Goal: Information Seeking & Learning: Compare options

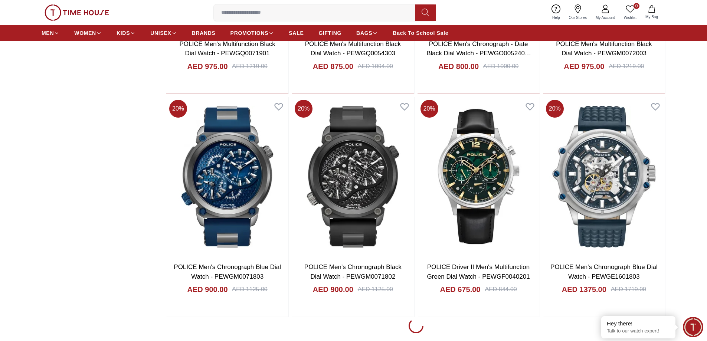
scroll to position [928, 0]
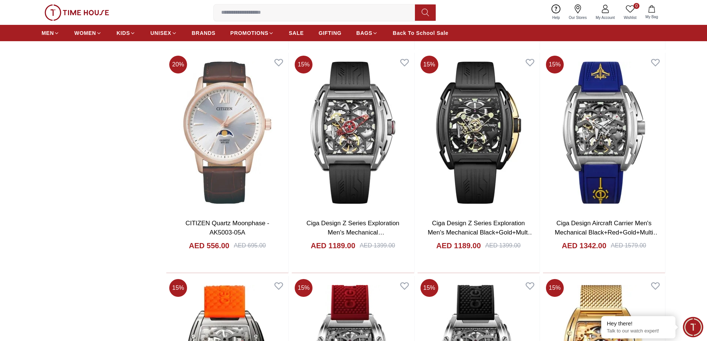
scroll to position [2715, 0]
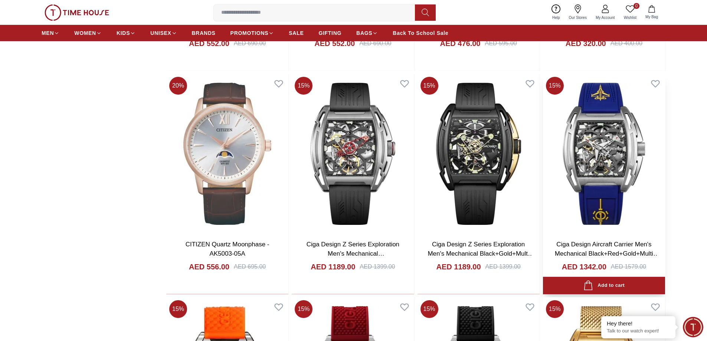
click at [578, 134] on img at bounding box center [604, 154] width 122 height 160
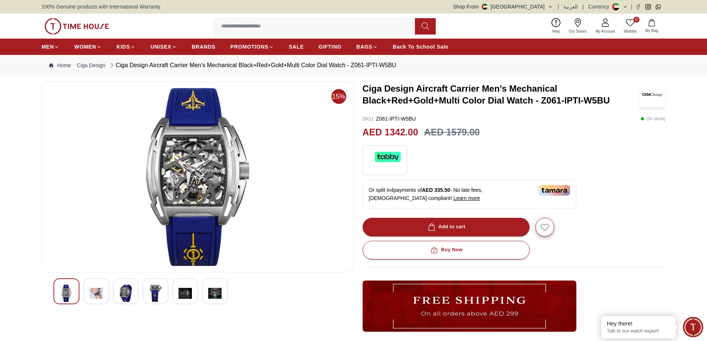
click at [205, 176] on img at bounding box center [198, 177] width 300 height 178
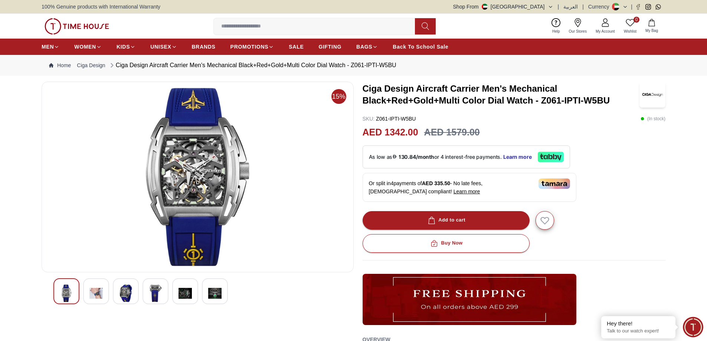
click at [153, 294] on img at bounding box center [155, 293] width 13 height 17
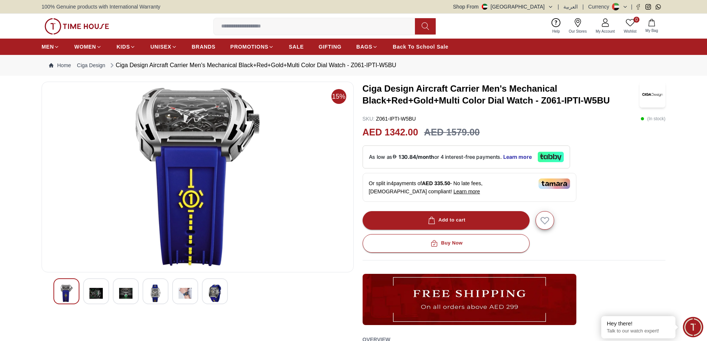
click at [123, 298] on img at bounding box center [125, 293] width 13 height 17
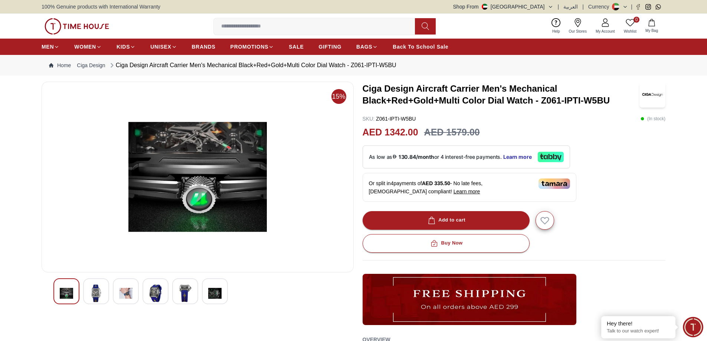
click at [100, 297] on img at bounding box center [95, 293] width 13 height 17
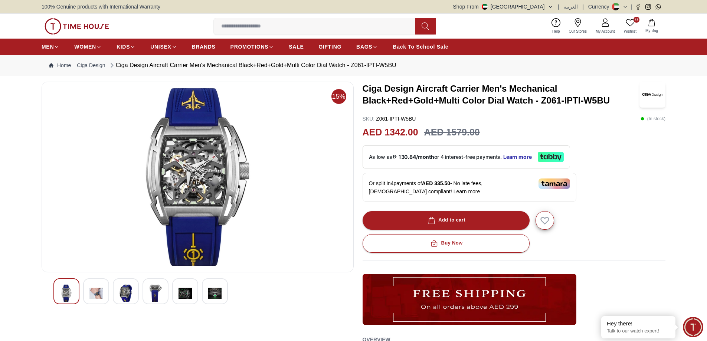
click at [217, 296] on img at bounding box center [214, 293] width 13 height 17
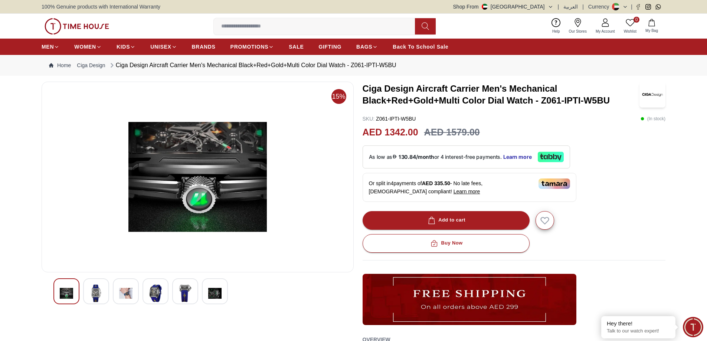
click at [186, 295] on img at bounding box center [185, 293] width 13 height 17
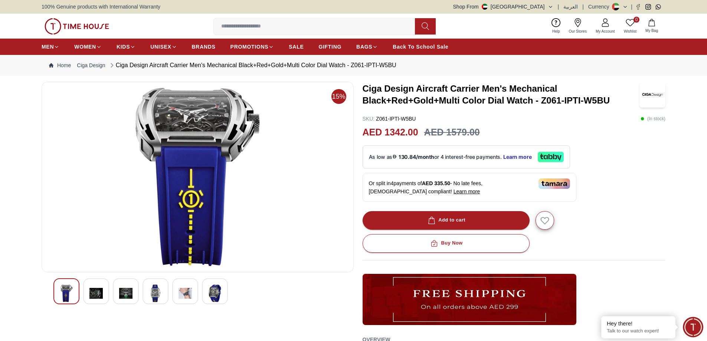
click at [153, 295] on img at bounding box center [155, 293] width 13 height 17
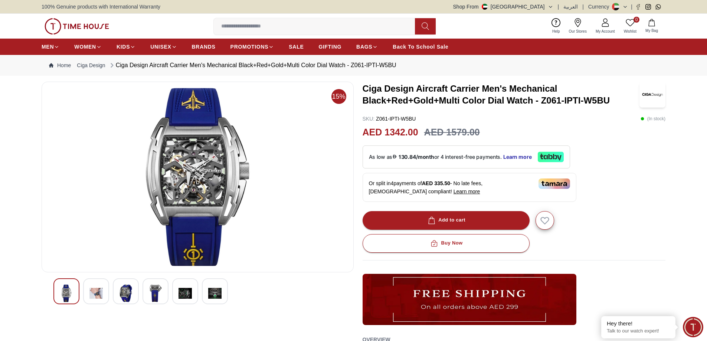
click at [124, 295] on img at bounding box center [125, 293] width 13 height 17
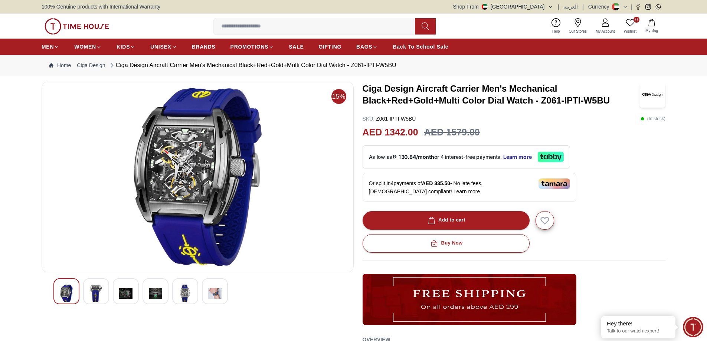
click at [132, 297] on img at bounding box center [125, 293] width 13 height 17
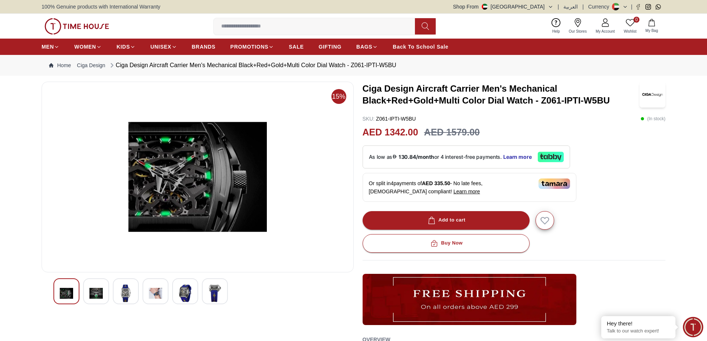
click at [208, 294] on img at bounding box center [214, 293] width 13 height 17
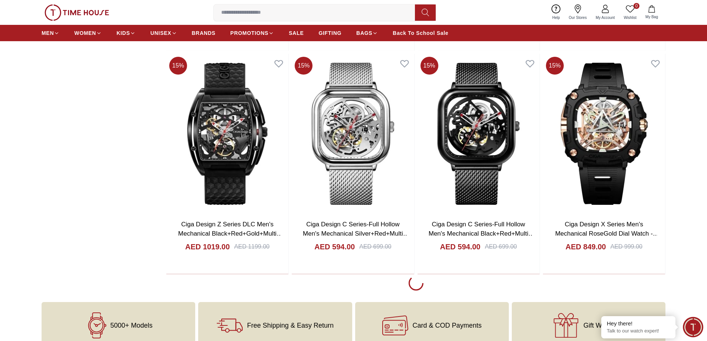
scroll to position [3186, 0]
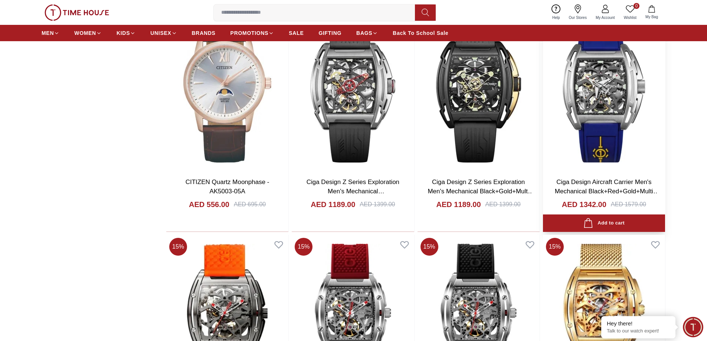
scroll to position [2592, 0]
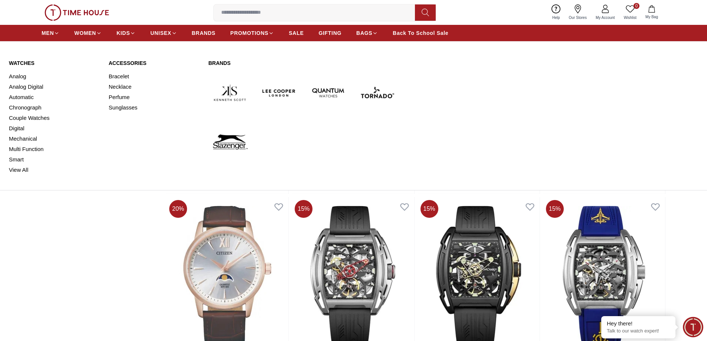
click at [29, 63] on link "Watches" at bounding box center [54, 62] width 91 height 7
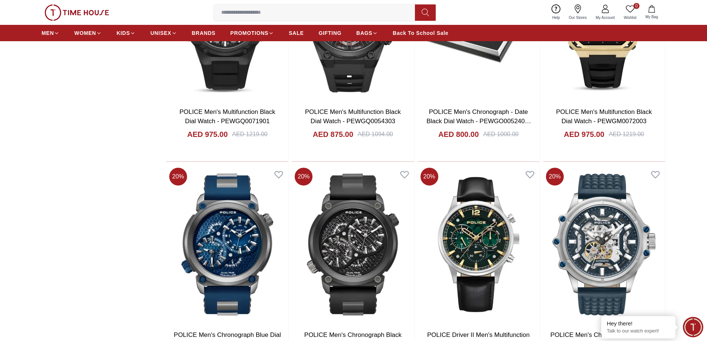
scroll to position [1002, 0]
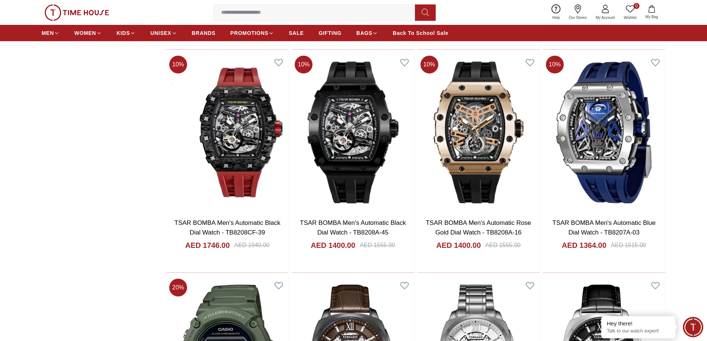
scroll to position [1856, 0]
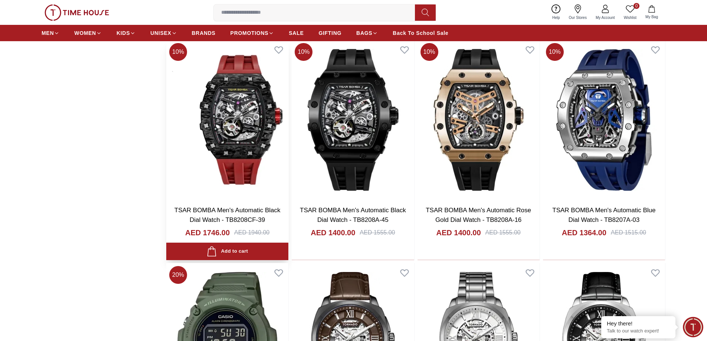
click at [254, 137] on img at bounding box center [227, 120] width 122 height 160
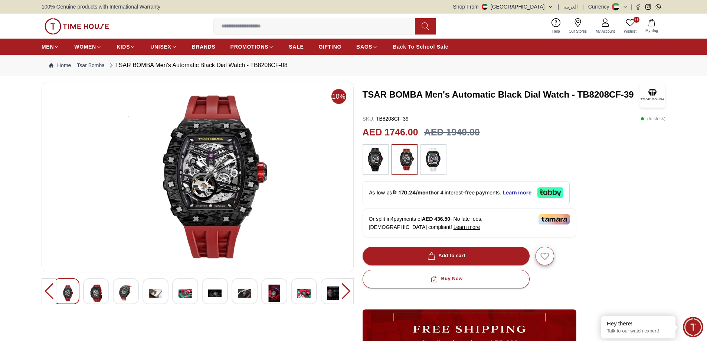
click at [215, 148] on img at bounding box center [198, 177] width 300 height 178
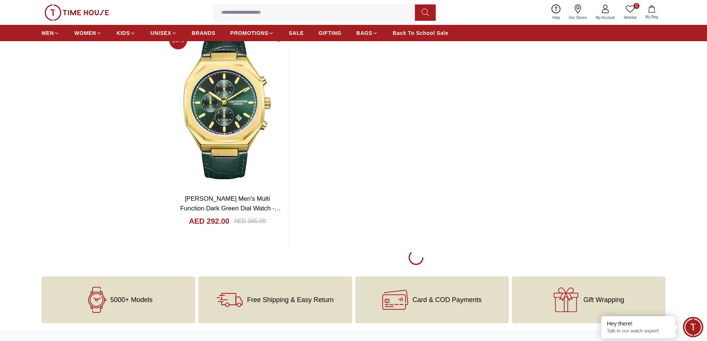
scroll to position [3446, 0]
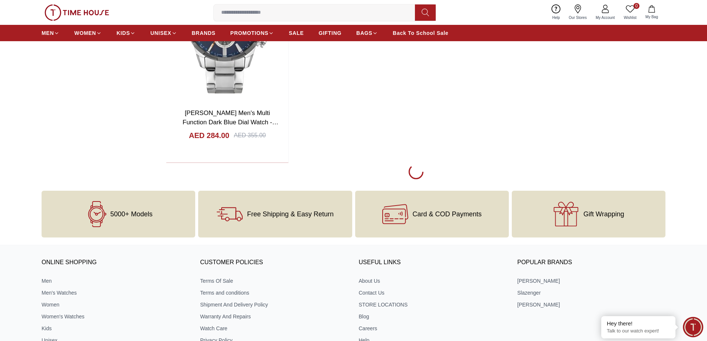
scroll to position [4634, 0]
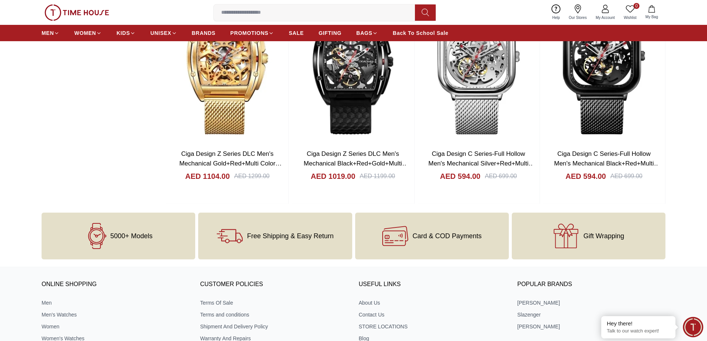
scroll to position [5414, 0]
